Goal: Task Accomplishment & Management: Manage account settings

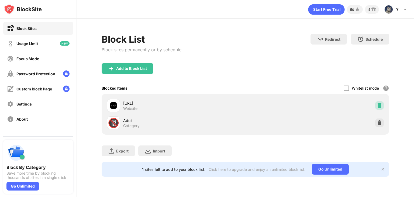
click at [381, 104] on img at bounding box center [378, 105] width 5 height 5
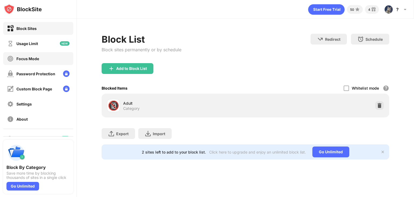
click at [49, 57] on div "Focus Mode" at bounding box center [38, 58] width 70 height 13
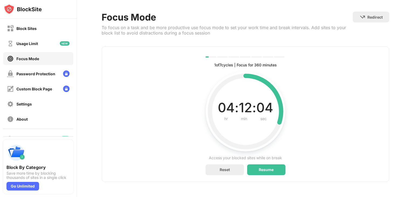
scroll to position [26, 0]
click at [46, 32] on div "Block Sites" at bounding box center [38, 28] width 70 height 13
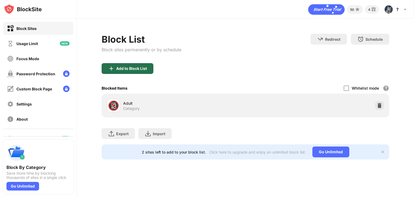
click at [142, 66] on div "Add to Block List" at bounding box center [131, 68] width 31 height 4
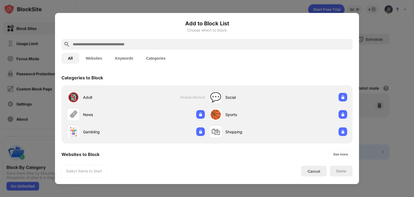
click at [175, 42] on input "text" at bounding box center [211, 44] width 278 height 6
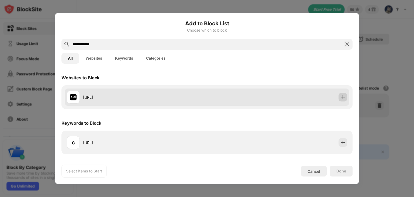
type input "**********"
click at [343, 95] on img at bounding box center [342, 96] width 5 height 5
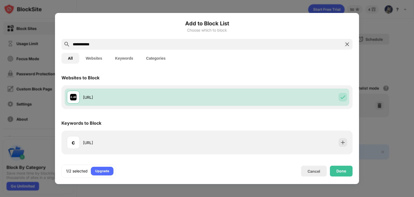
click at [384, 36] on div at bounding box center [207, 98] width 414 height 197
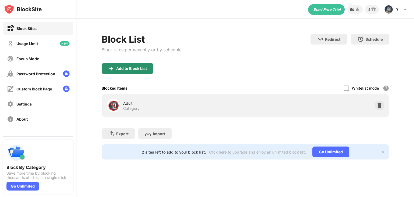
click at [114, 70] on img at bounding box center [111, 68] width 6 height 6
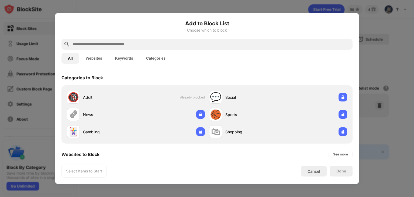
click at [183, 45] on input "text" at bounding box center [211, 44] width 278 height 6
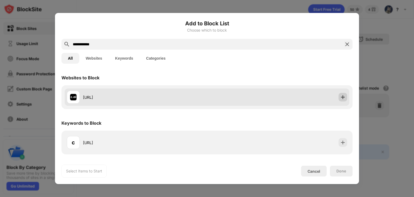
type input "**********"
click at [340, 98] on img at bounding box center [342, 96] width 5 height 5
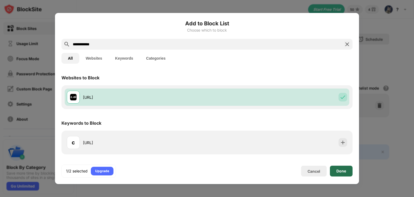
click at [349, 172] on div "Done" at bounding box center [341, 170] width 23 height 11
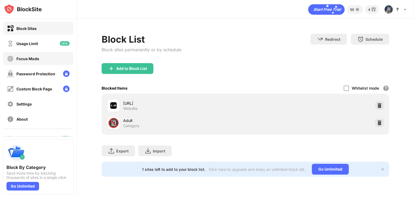
click at [36, 62] on div "Focus Mode" at bounding box center [38, 58] width 70 height 13
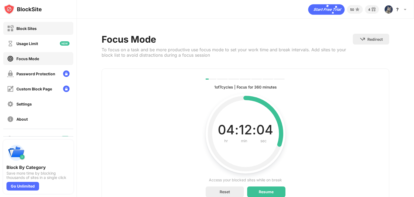
click at [33, 31] on div "Block Sites" at bounding box center [22, 28] width 30 height 7
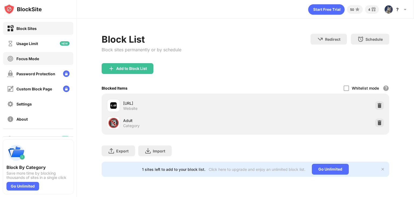
click at [29, 60] on div "Focus Mode" at bounding box center [27, 58] width 23 height 5
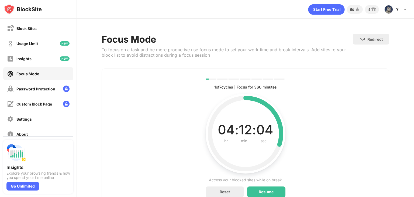
click at [55, 70] on div "Focus Mode" at bounding box center [38, 73] width 70 height 13
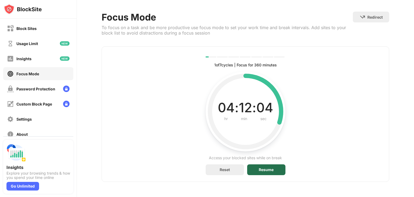
click at [266, 167] on div "Resume" at bounding box center [266, 169] width 15 height 4
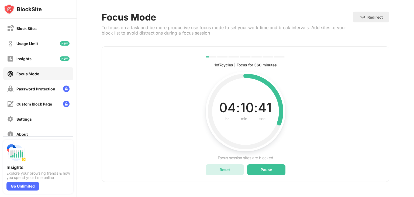
click at [229, 166] on div "Reset" at bounding box center [224, 169] width 38 height 11
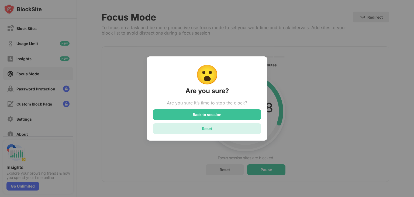
click at [205, 130] on div "Reset" at bounding box center [207, 128] width 10 height 5
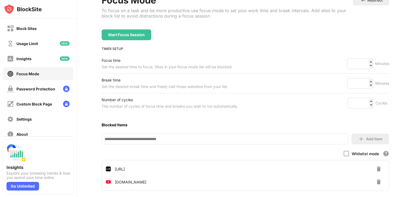
scroll to position [39, 0]
click at [365, 78] on input "*" at bounding box center [360, 83] width 26 height 11
type input "*"
click at [365, 85] on input "*" at bounding box center [360, 83] width 26 height 11
click at [366, 104] on input "*" at bounding box center [360, 102] width 26 height 11
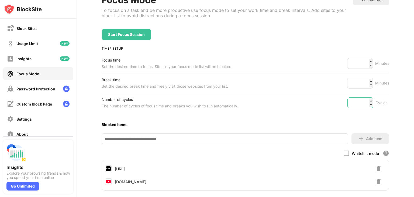
click at [366, 104] on input "*" at bounding box center [360, 102] width 26 height 11
type input "*"
click at [366, 104] on input "*" at bounding box center [360, 102] width 26 height 11
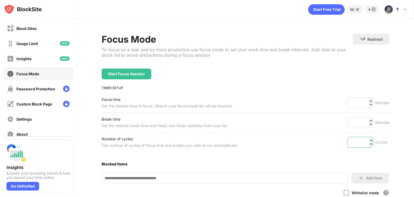
scroll to position [8, 0]
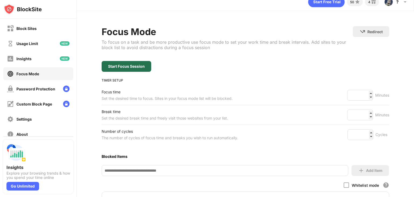
click at [132, 66] on div "Start Focus Session" at bounding box center [126, 66] width 37 height 4
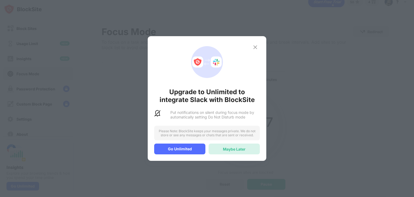
click at [229, 151] on div "Maybe Later" at bounding box center [233, 148] width 51 height 11
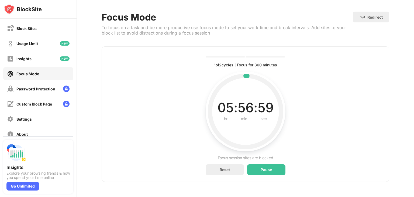
scroll to position [26, 0]
click at [137, 144] on div "1 of 2 cycles | Focus for 360 minutes Current, complete and future cycles statu…" at bounding box center [245, 113] width 287 height 135
click at [337, 76] on div "1 of 2 cycles | Focus for 360 minutes Current, complete and future cycles statu…" at bounding box center [245, 113] width 287 height 135
click at [399, 131] on div "Focus Mode To focus on a task and be more productive use focus mode to set your…" at bounding box center [245, 96] width 337 height 200
click at [313, 42] on div "Focus Mode To focus on a task and be more productive use focus mode to set your…" at bounding box center [227, 29] width 251 height 35
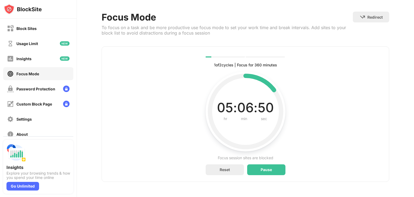
click at [132, 111] on div "1 of 2 cycles | Focus for 360 minutes Current, complete and future cycles statu…" at bounding box center [245, 113] width 287 height 135
click at [257, 168] on div "Pause" at bounding box center [266, 169] width 38 height 11
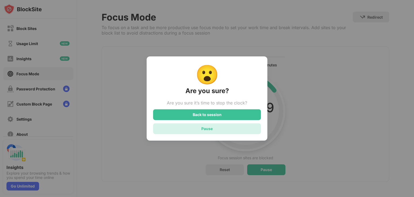
click at [226, 128] on div "Pause" at bounding box center [207, 128] width 108 height 11
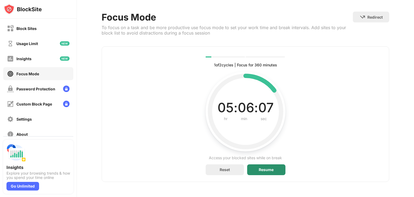
click at [273, 169] on div "Resume" at bounding box center [266, 169] width 38 height 11
click at [267, 167] on div "Pause" at bounding box center [265, 169] width 11 height 4
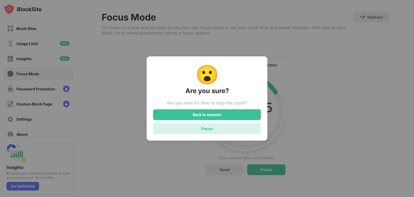
click at [214, 127] on div "Pause" at bounding box center [207, 128] width 108 height 11
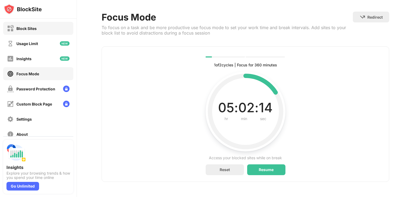
click at [36, 30] on div "Block Sites" at bounding box center [26, 28] width 20 height 5
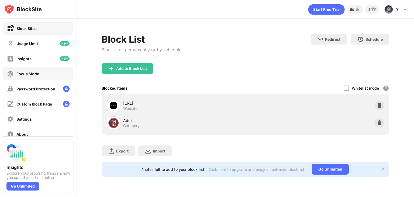
click at [42, 72] on div "Focus Mode" at bounding box center [38, 73] width 70 height 13
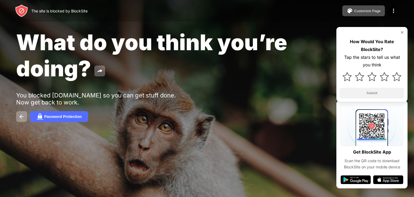
drag, startPoint x: 132, startPoint y: 93, endPoint x: 137, endPoint y: 125, distance: 32.1
click at [137, 125] on div "What do you think you’re doing? You blocked youtube.com so you can get stuff do…" at bounding box center [207, 75] width 414 height 151
